Goal: Task Accomplishment & Management: Manage account settings

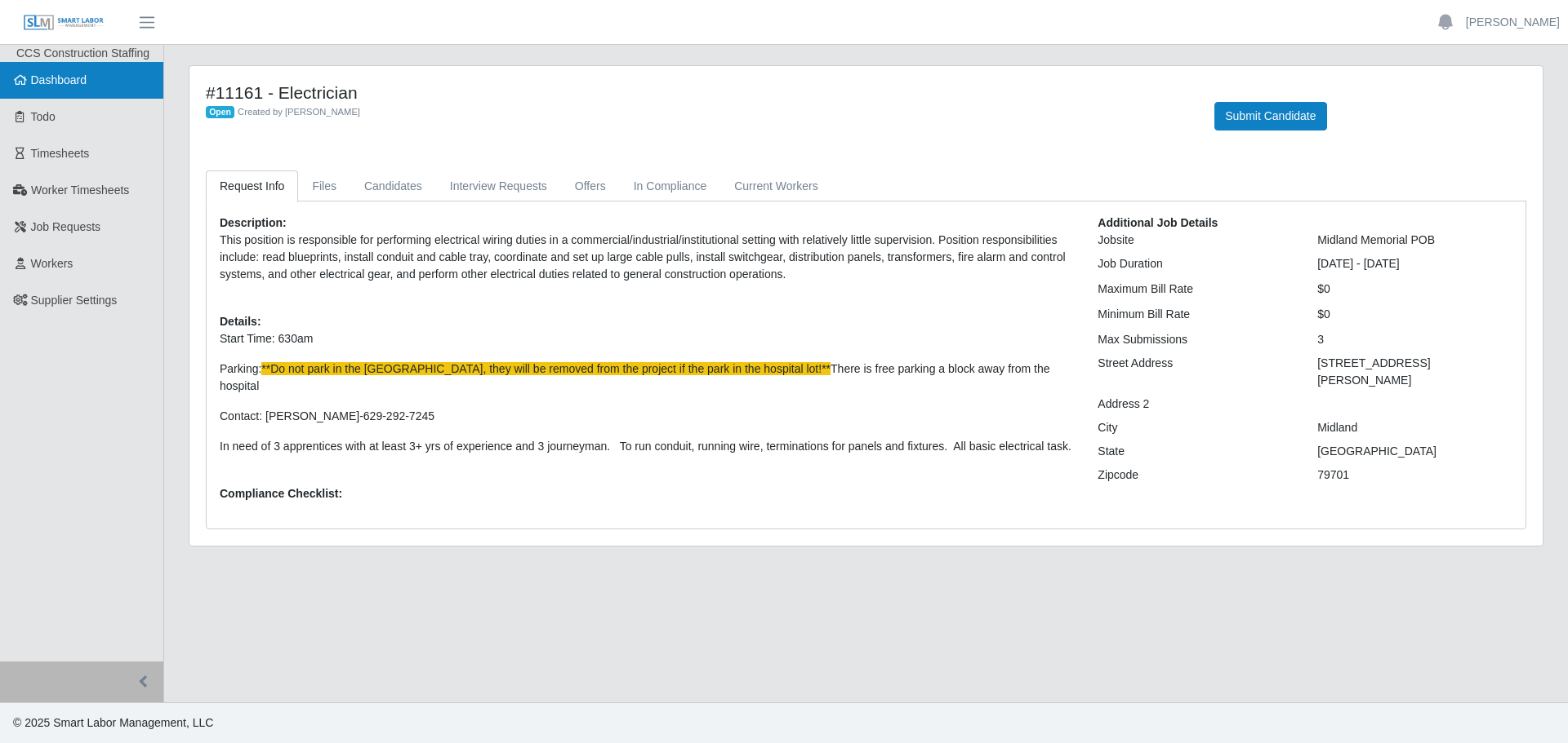
click at [79, 95] on link "Dashboard" at bounding box center [81, 80] width 163 height 37
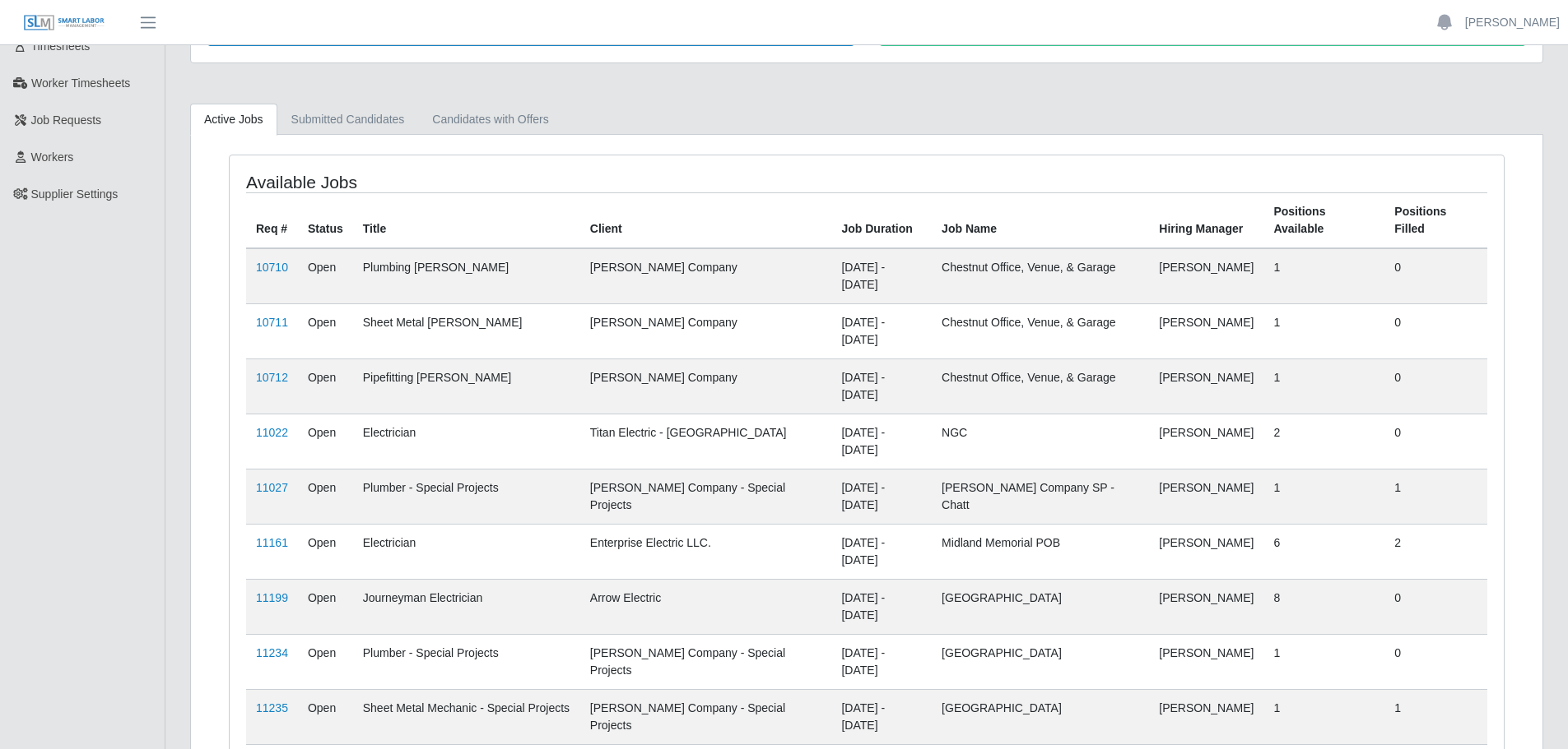
scroll to position [112, 0]
click at [273, 423] on link "11022" at bounding box center [271, 430] width 32 height 13
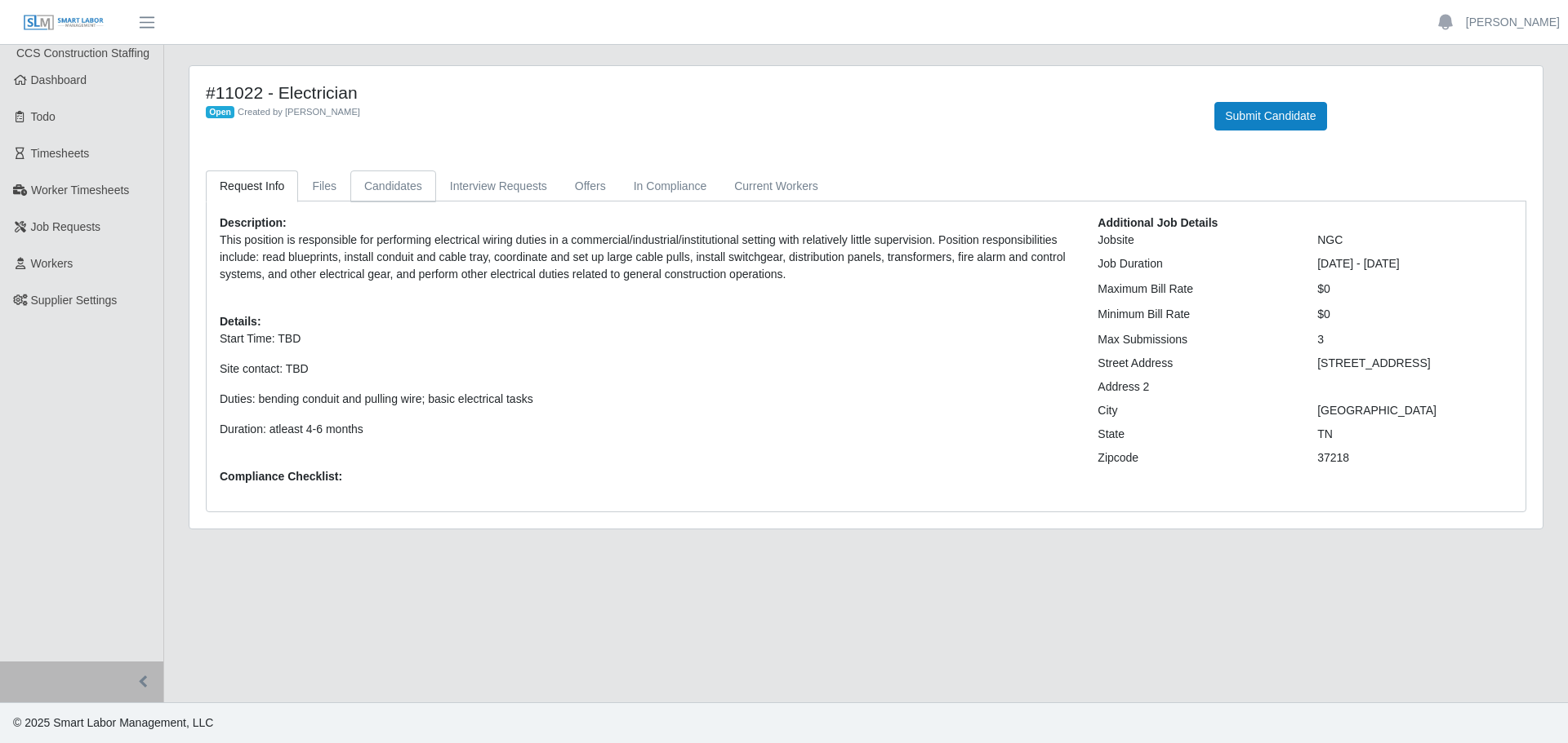
click at [393, 187] on link "Candidates" at bounding box center [393, 186] width 86 height 31
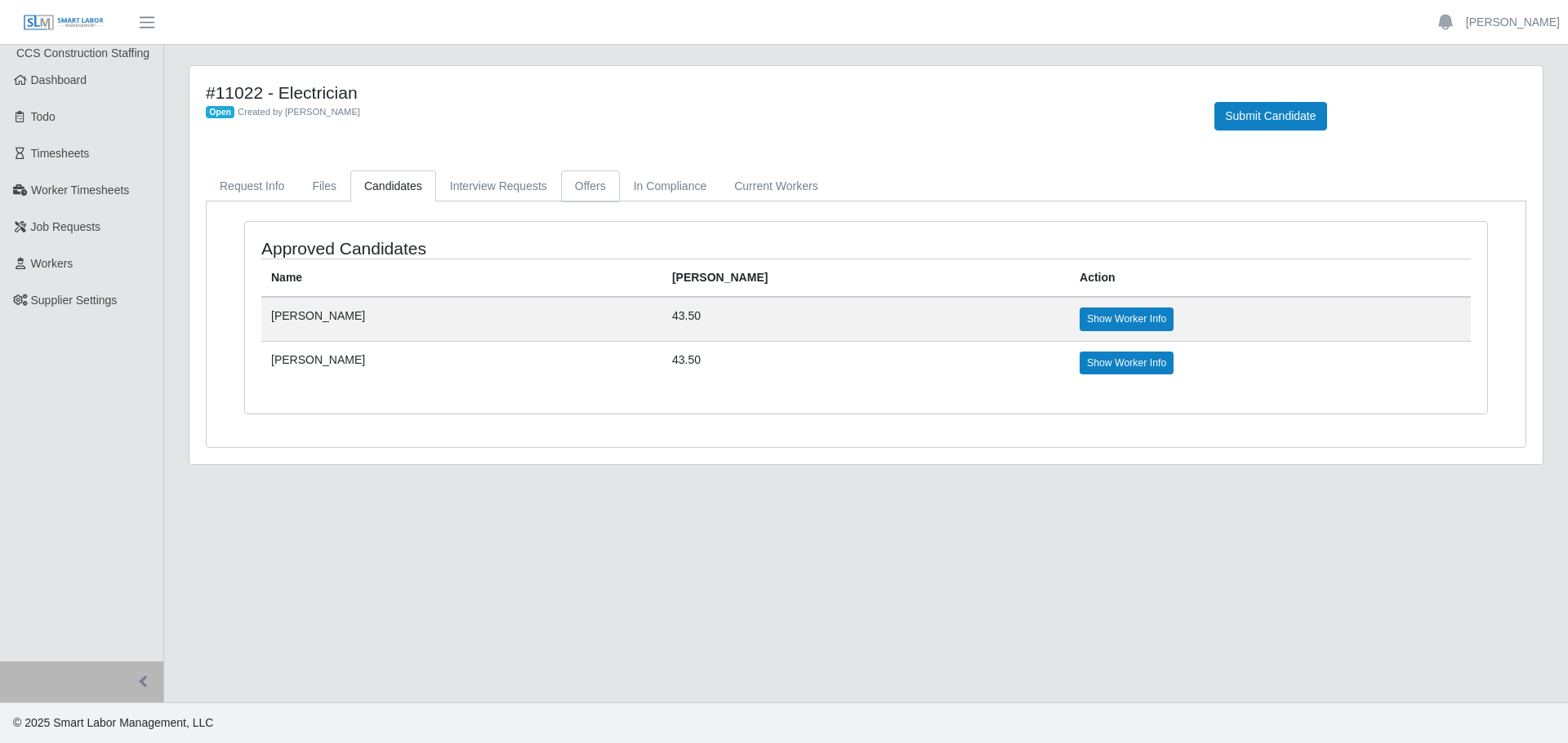
click at [585, 189] on link "Offers" at bounding box center [591, 186] width 59 height 31
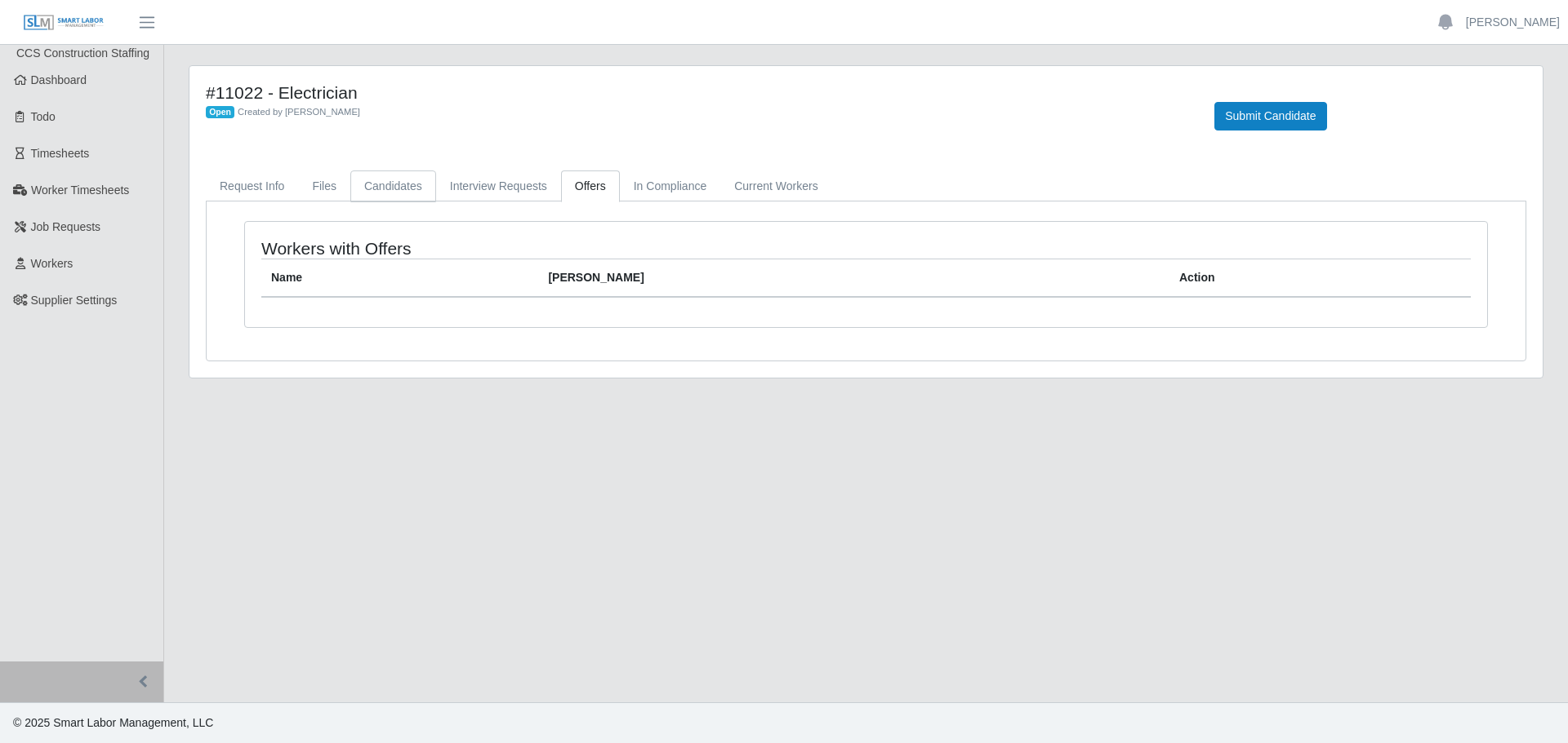
click at [374, 184] on link "Candidates" at bounding box center [393, 186] width 86 height 31
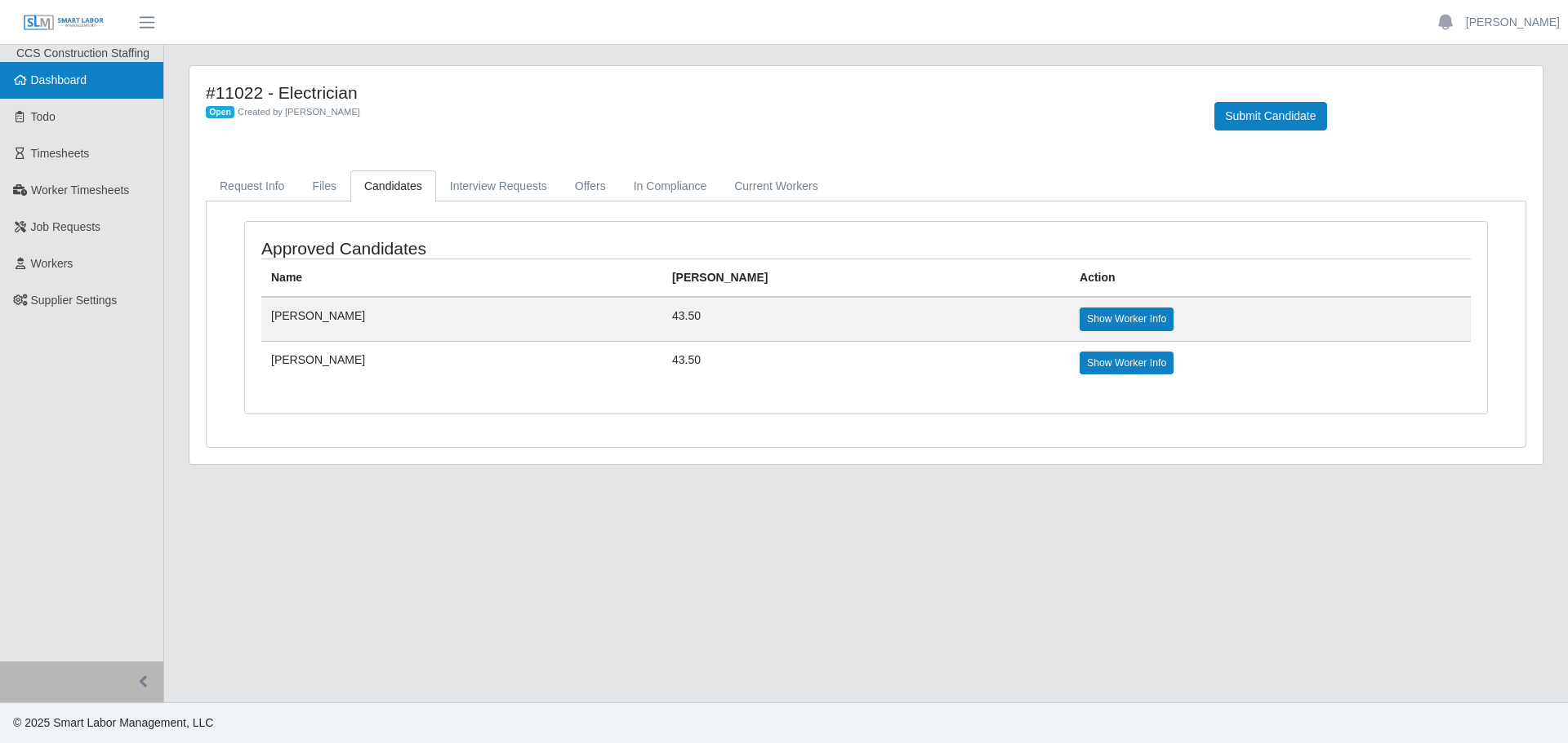
click at [50, 74] on span "Dashboard" at bounding box center [59, 80] width 56 height 13
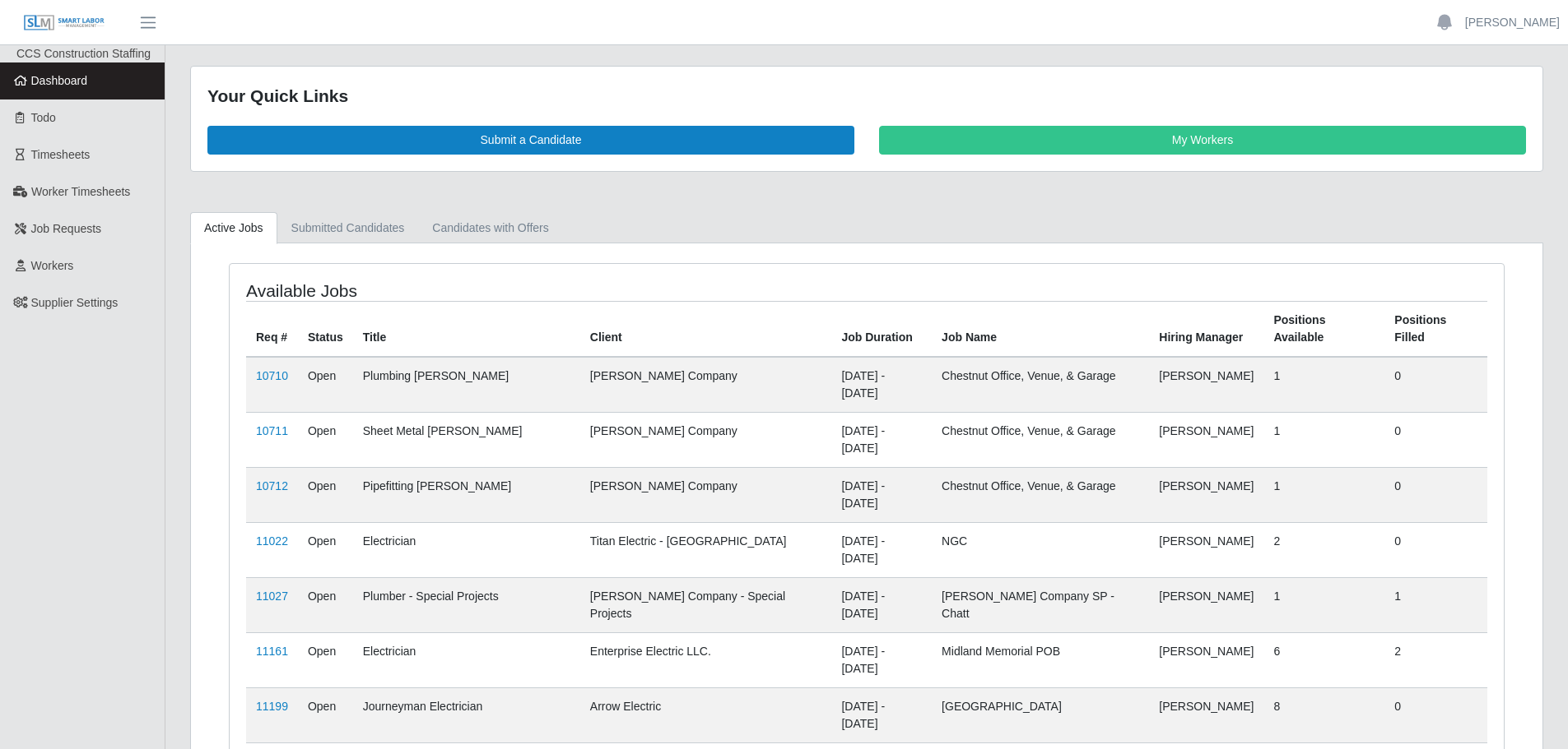
scroll to position [112, 0]
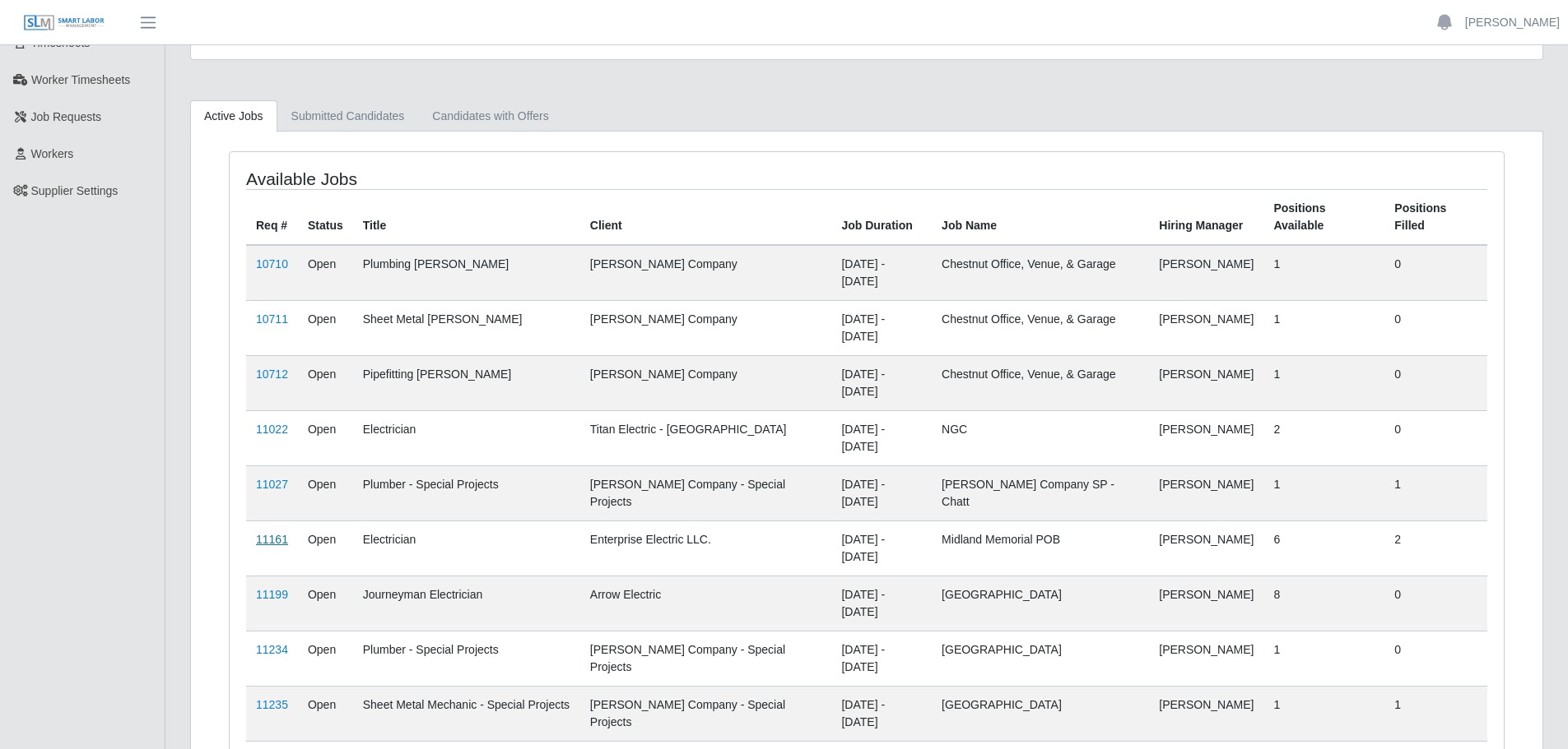
click at [259, 533] on link "11161" at bounding box center [271, 539] width 32 height 13
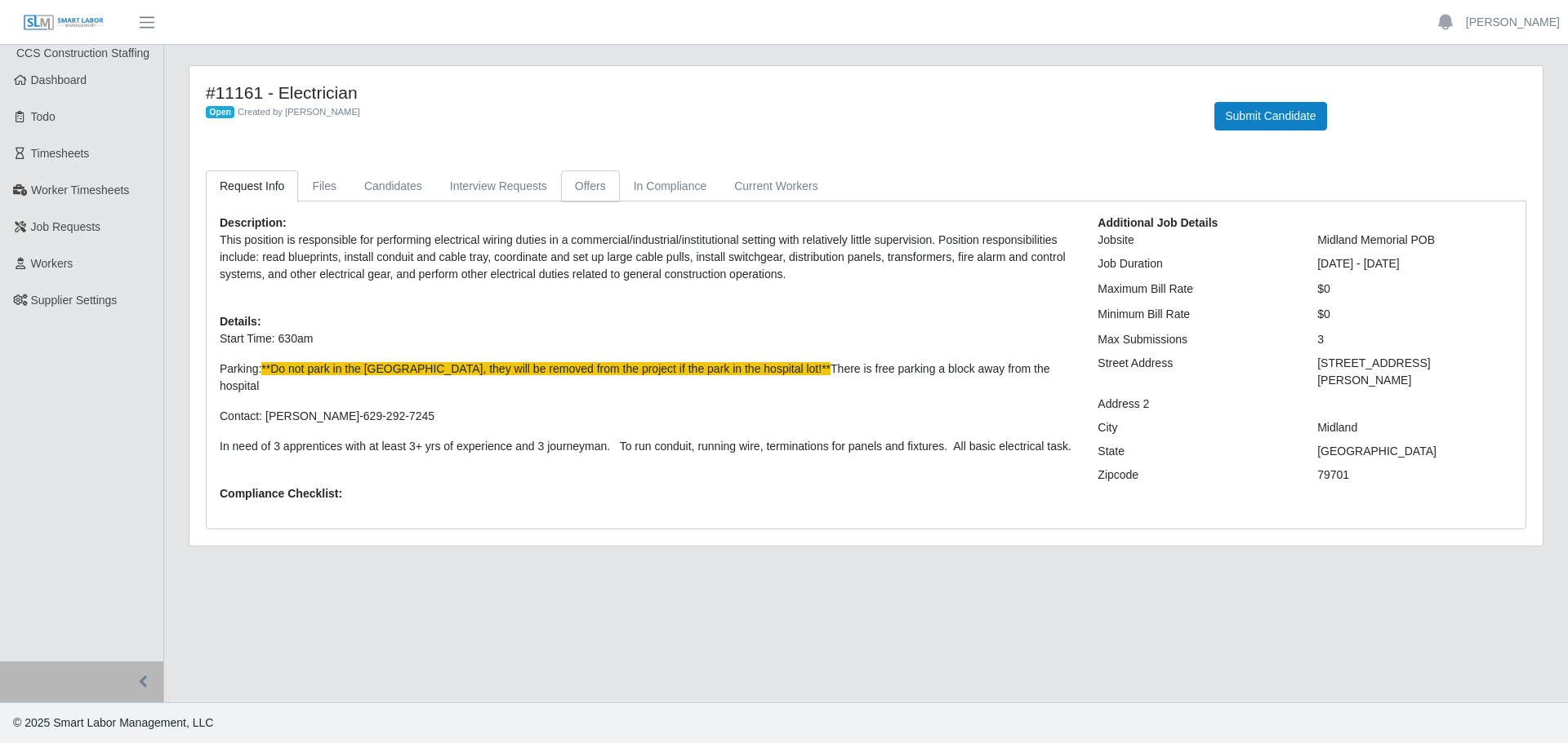
click at [598, 184] on link "Offers" at bounding box center [591, 186] width 59 height 31
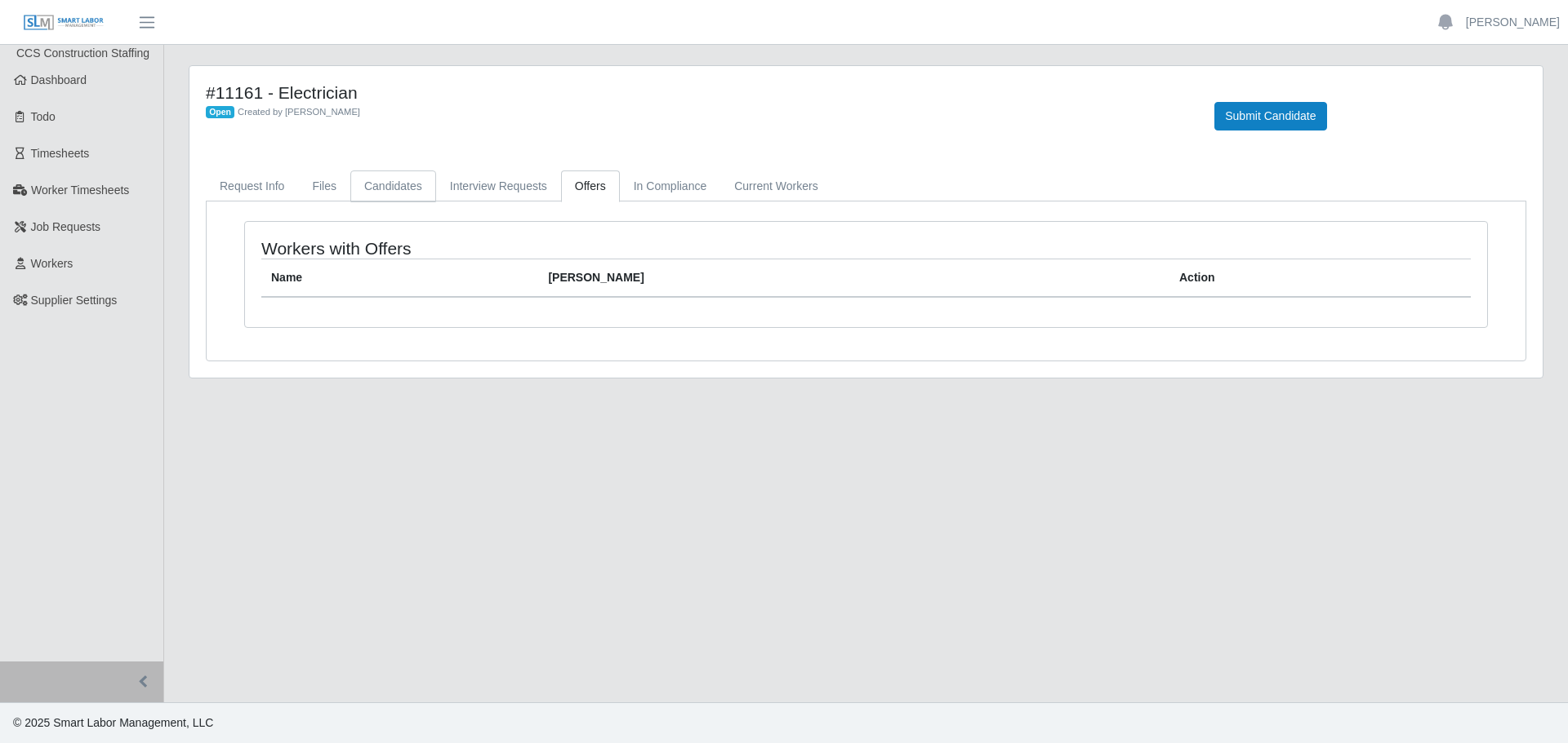
click at [399, 182] on link "Candidates" at bounding box center [393, 186] width 86 height 31
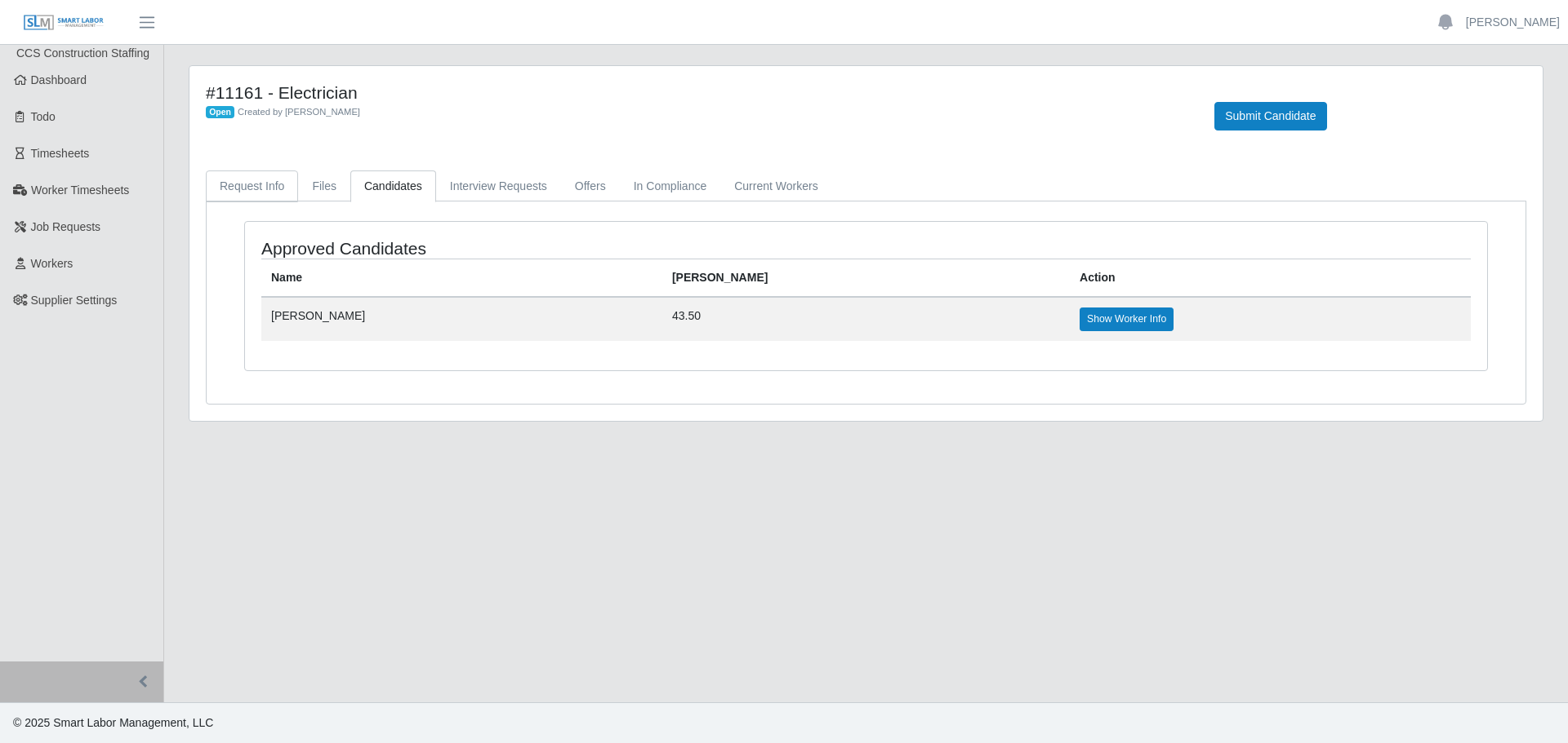
click at [259, 187] on link "Request Info" at bounding box center [252, 186] width 93 height 31
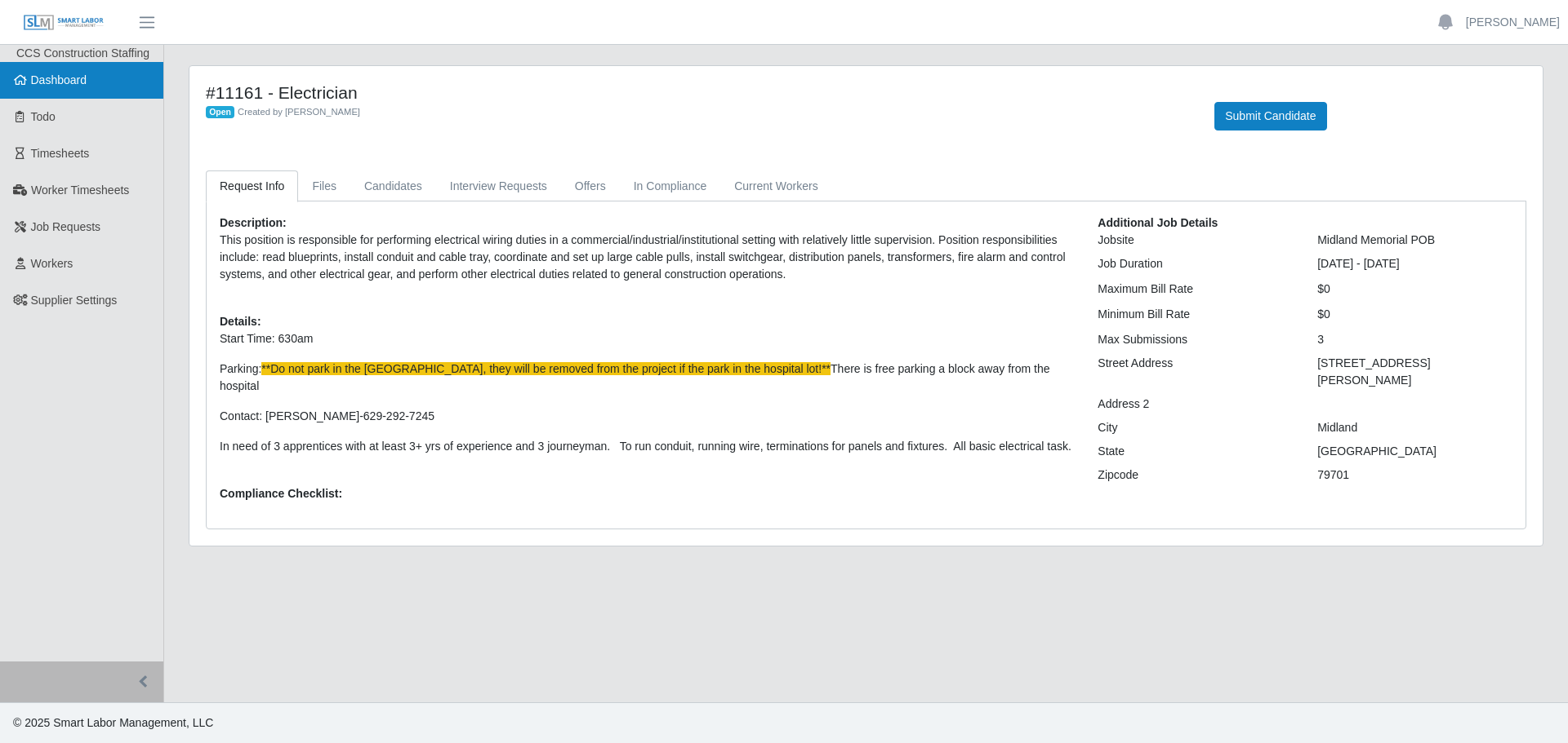
click at [71, 86] on span "Dashboard" at bounding box center [59, 80] width 56 height 13
